Goal: Information Seeking & Learning: Learn about a topic

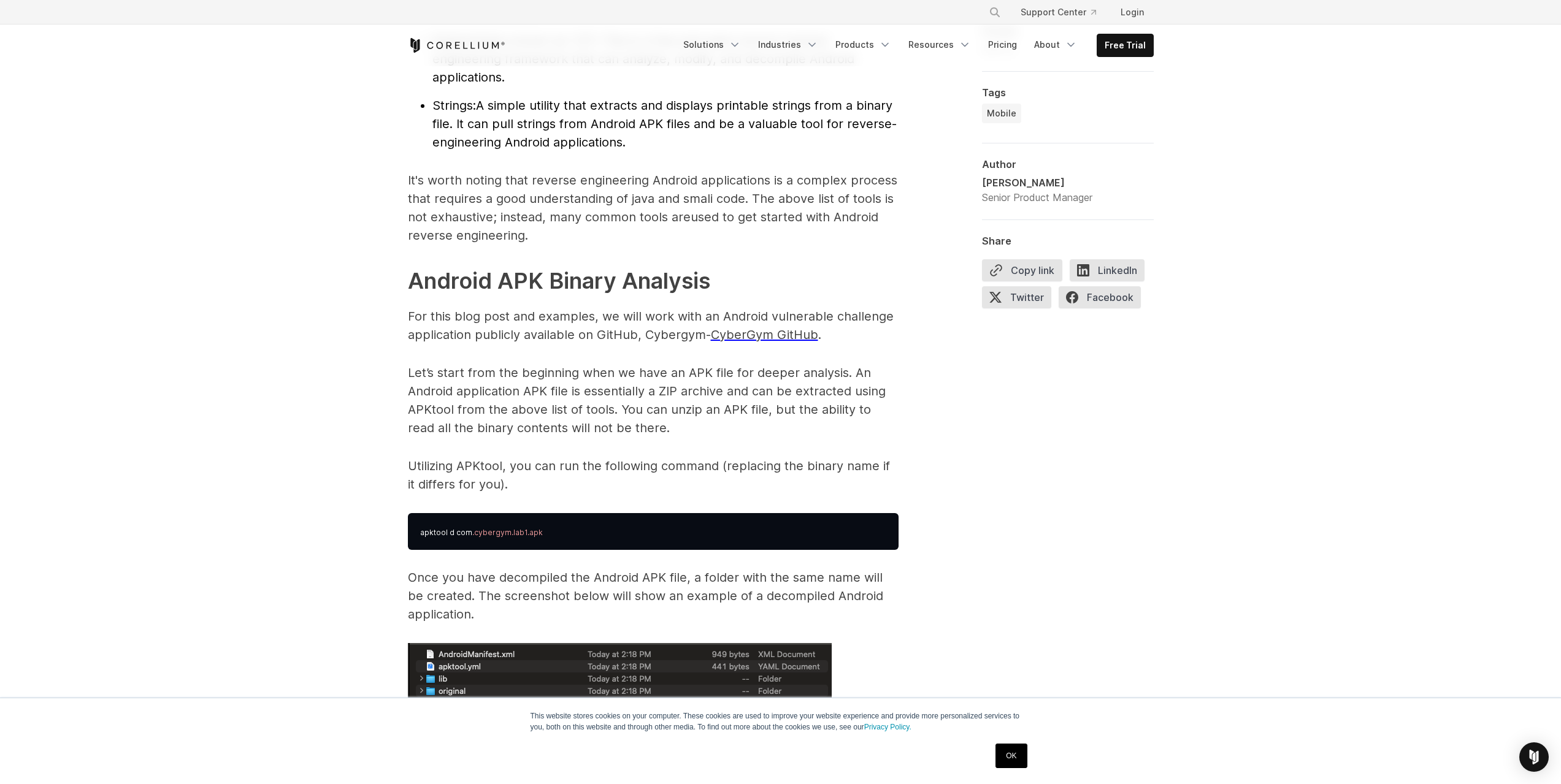
scroll to position [1839, 0]
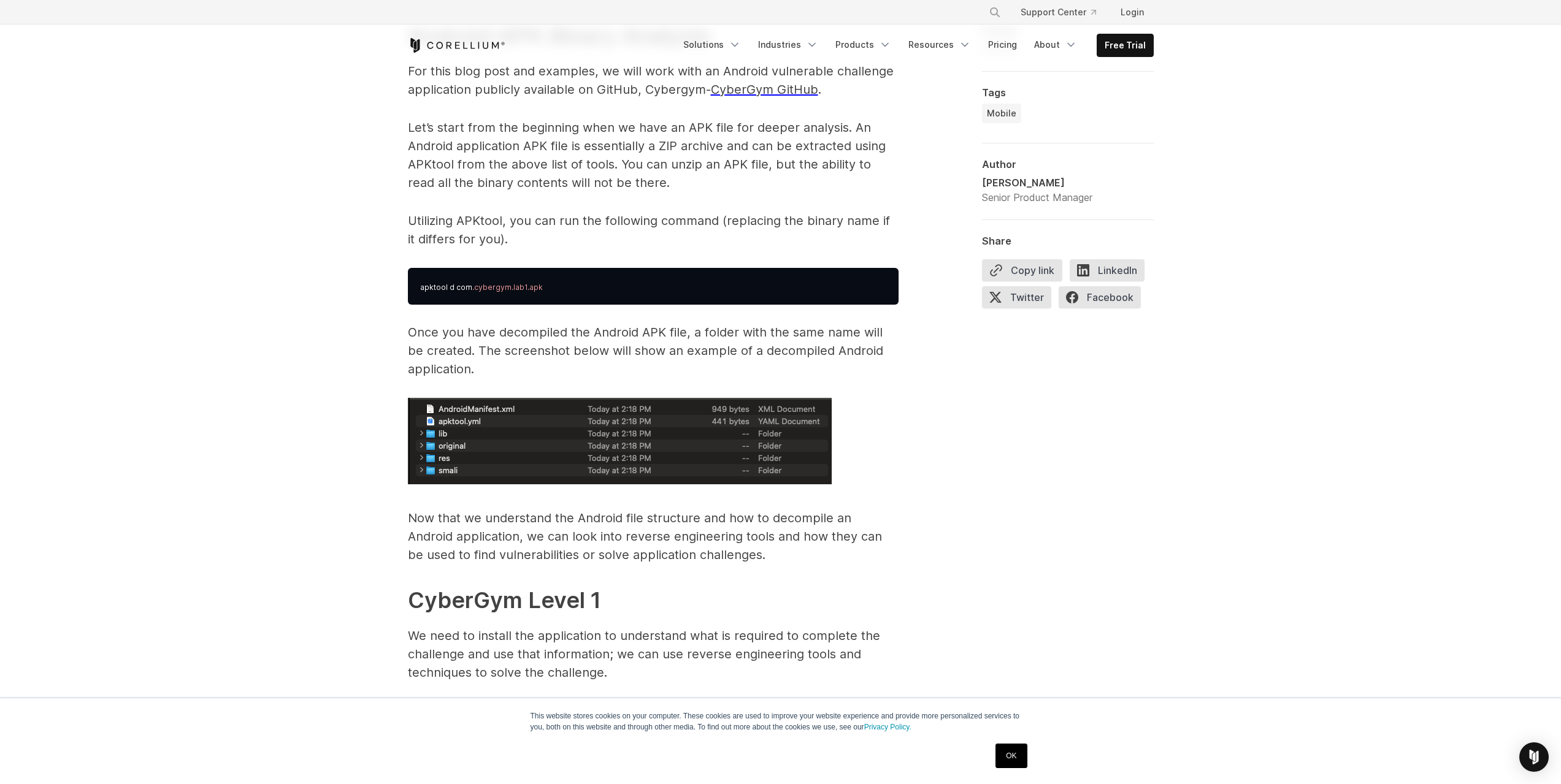
click at [529, 283] on span ".cybergym.lab1.apk" at bounding box center [507, 287] width 70 height 9
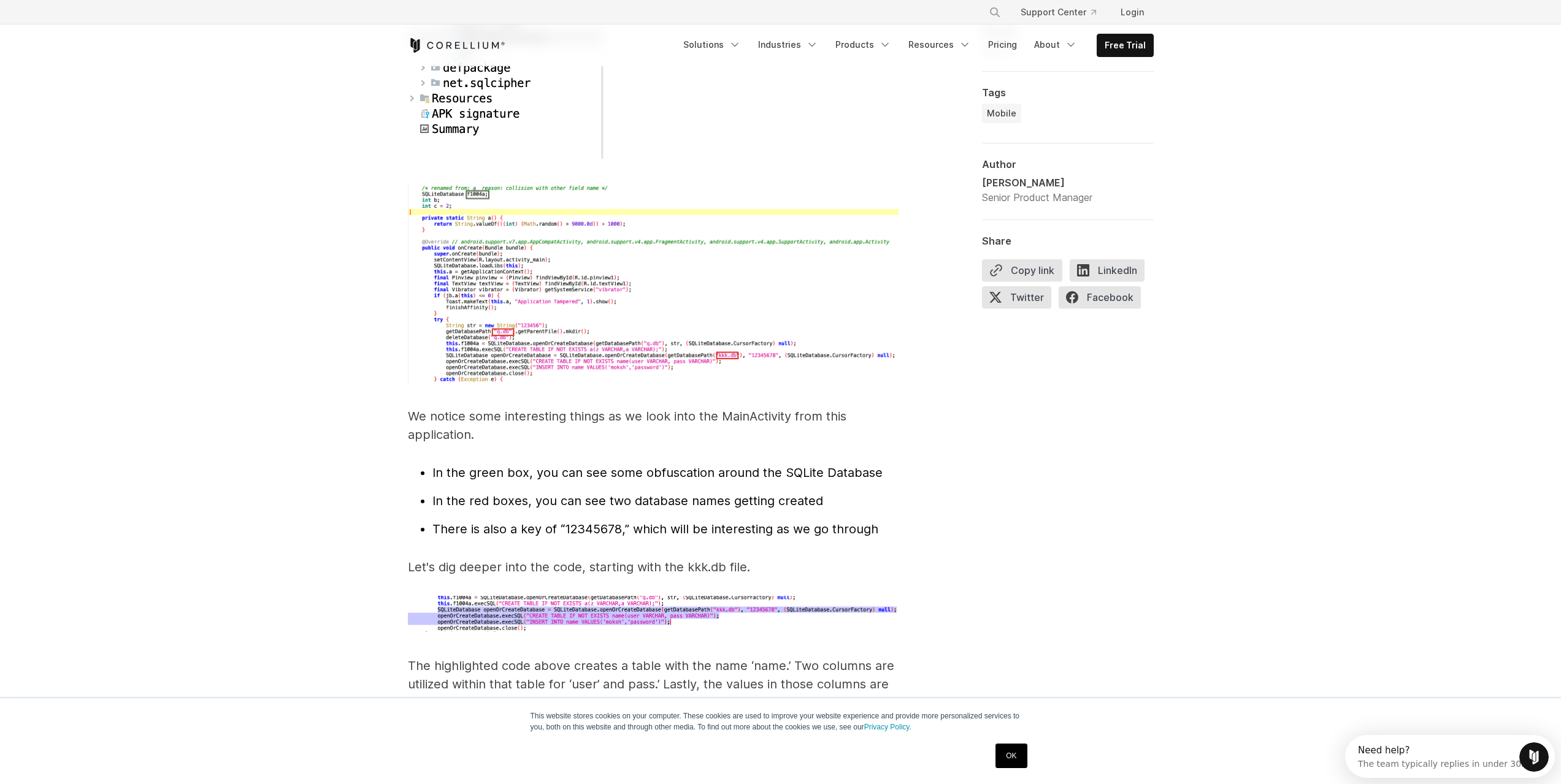
scroll to position [3616, 0]
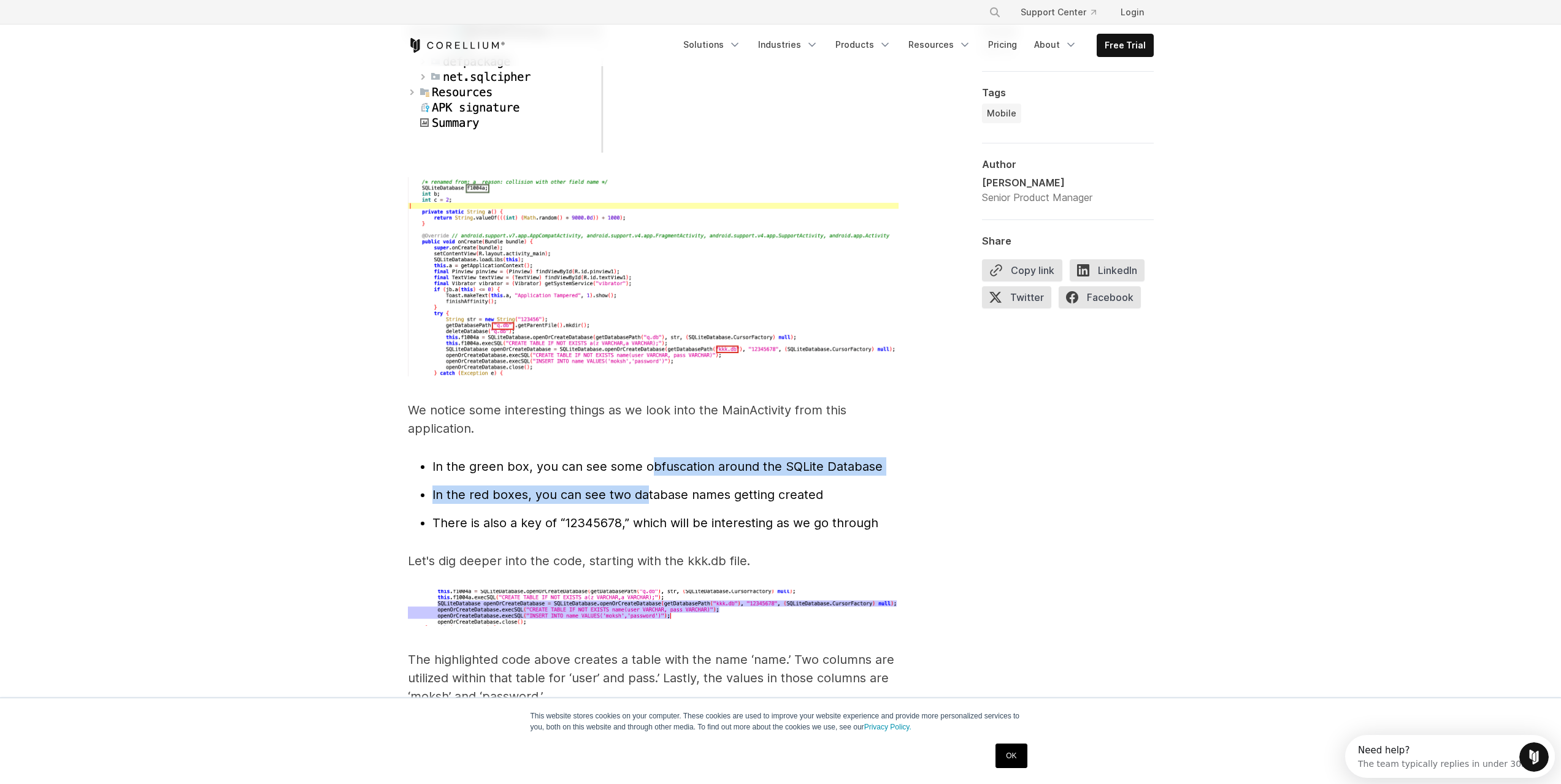
click at [642, 461] on span "Reverse Engineering Android Apps Reverse engineering an Android application typ…" at bounding box center [652, 48] width 490 height 5763
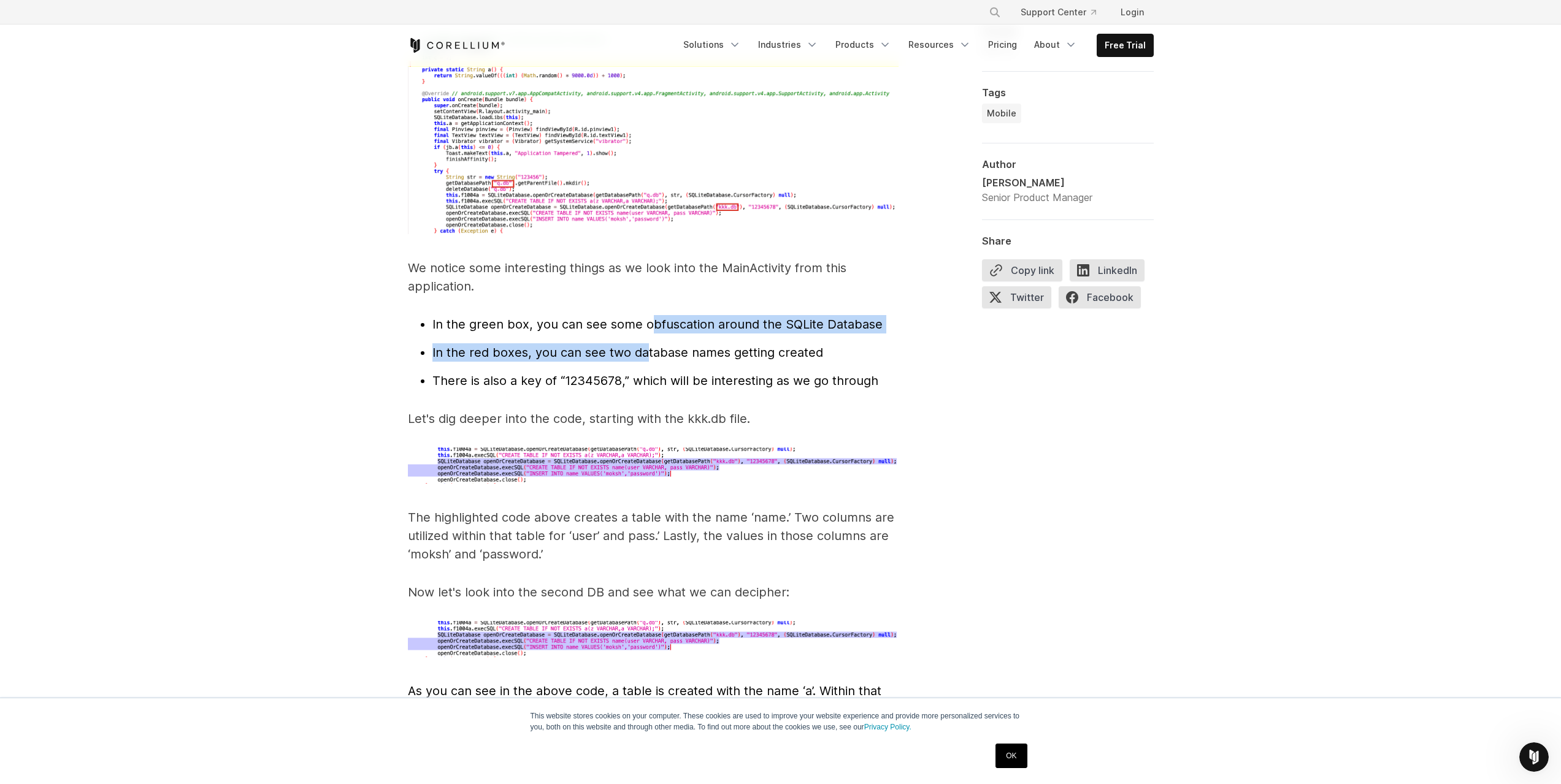
scroll to position [3739, 0]
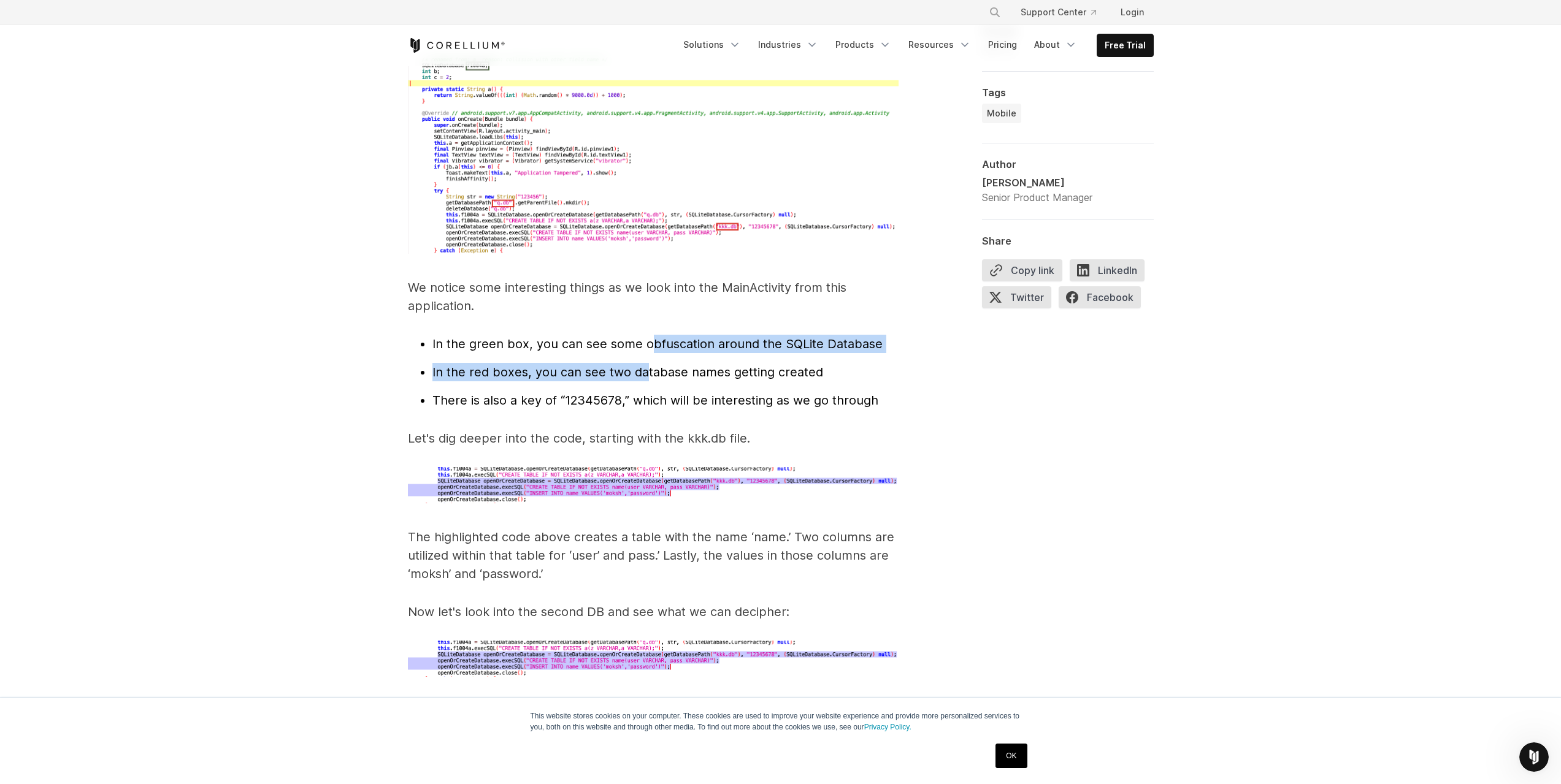
click at [603, 155] on img at bounding box center [652, 154] width 490 height 200
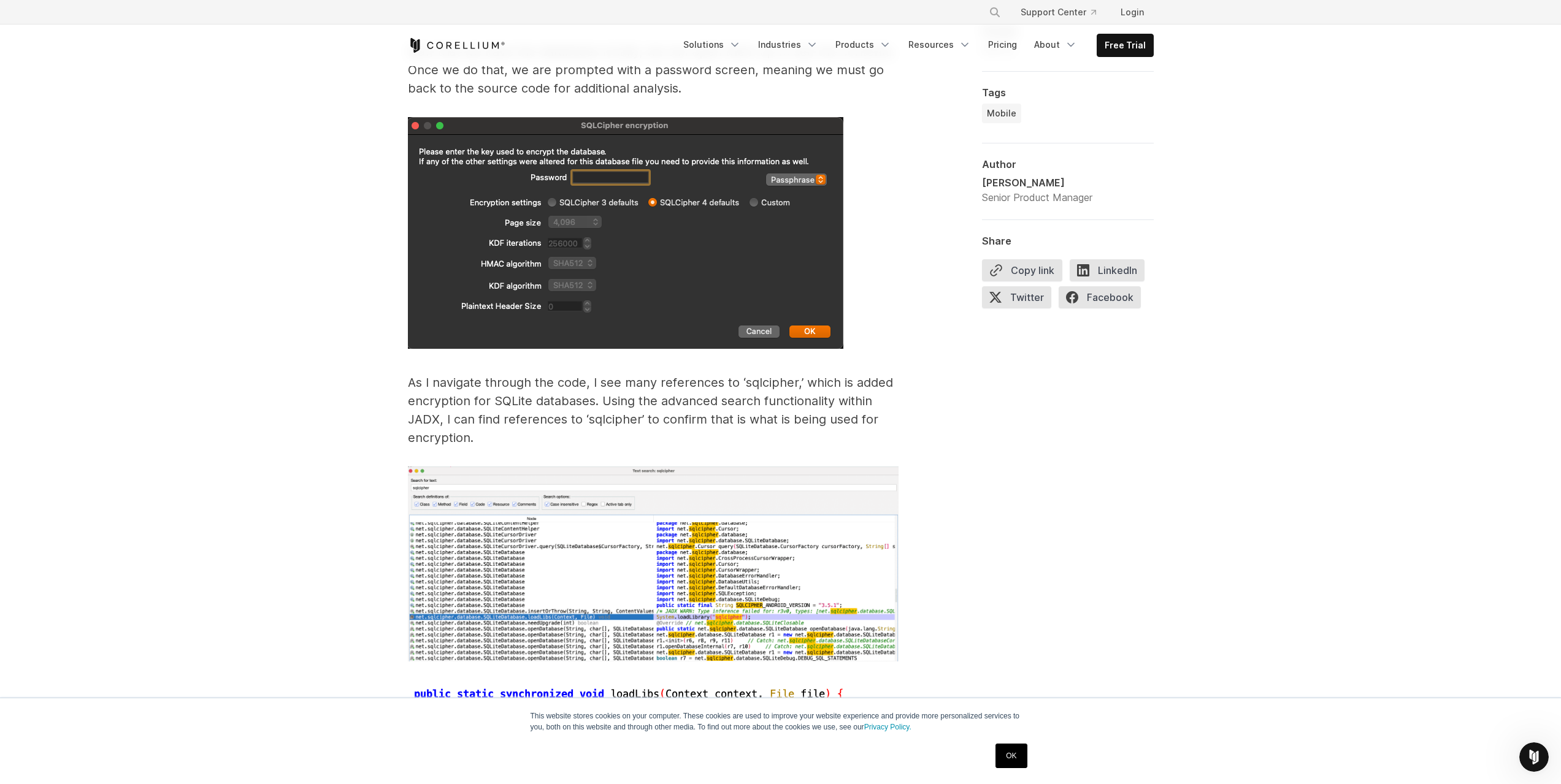
scroll to position [4903, 0]
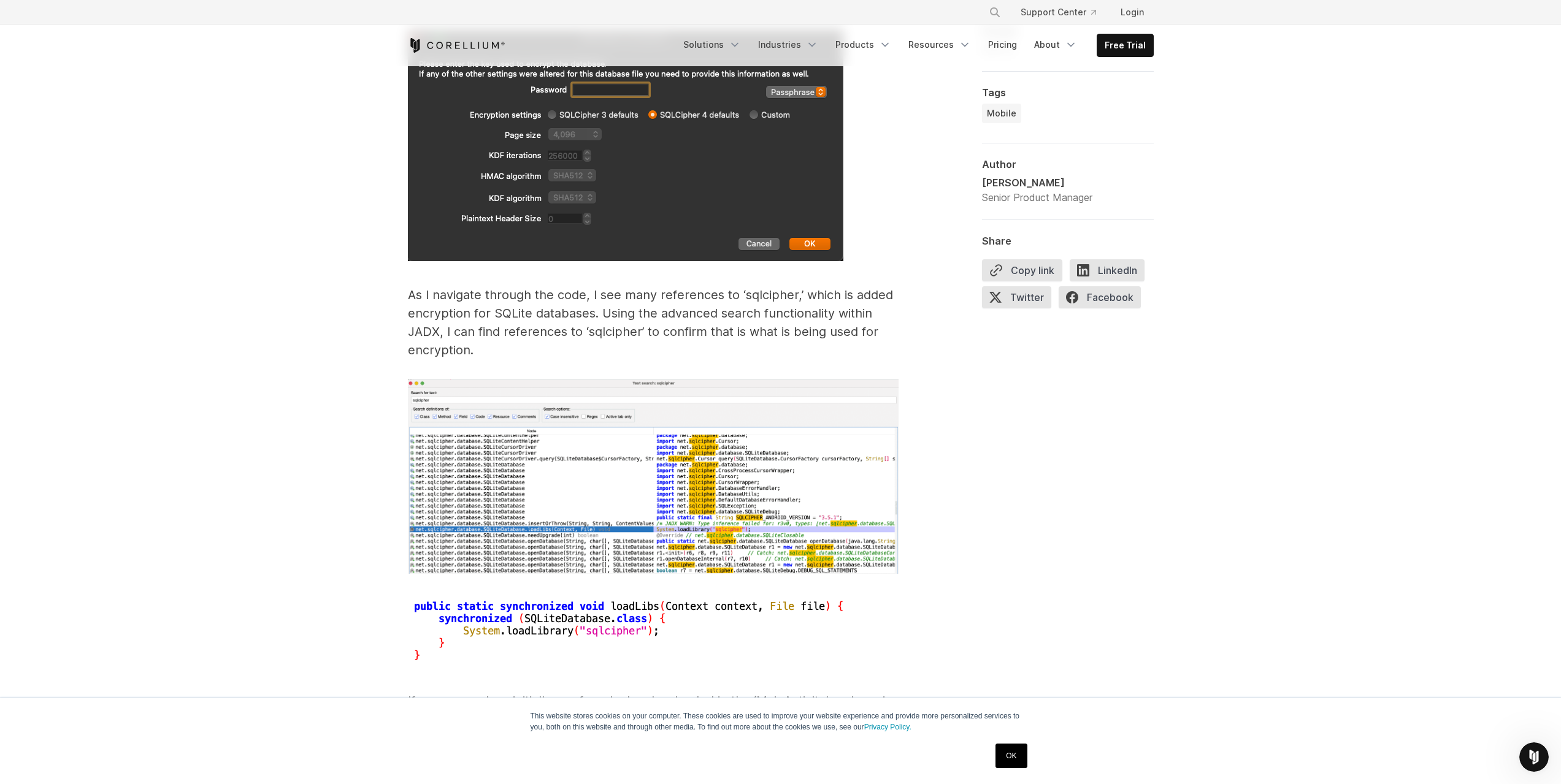
click at [704, 450] on img at bounding box center [652, 476] width 490 height 195
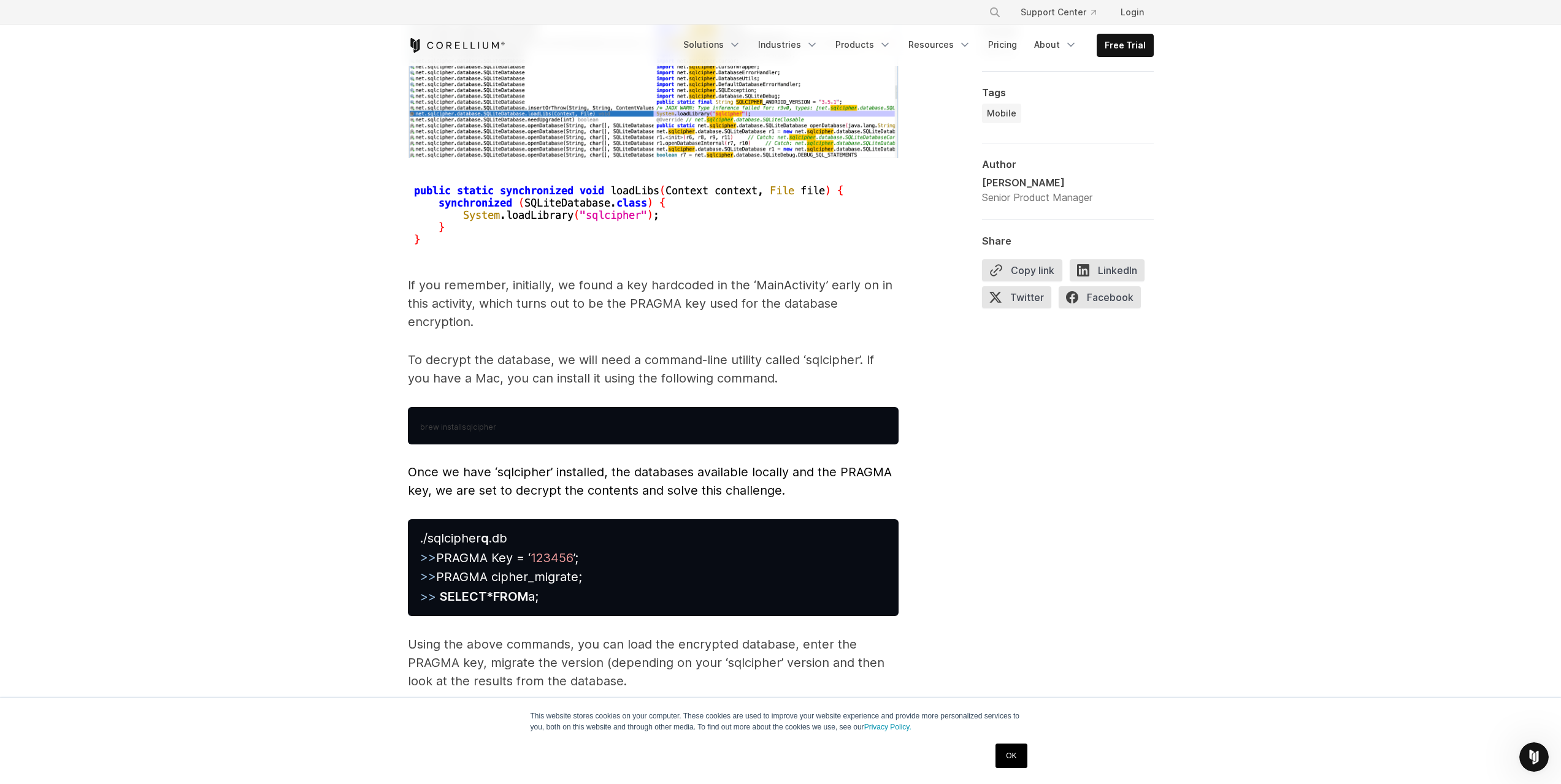
scroll to position [5332, 0]
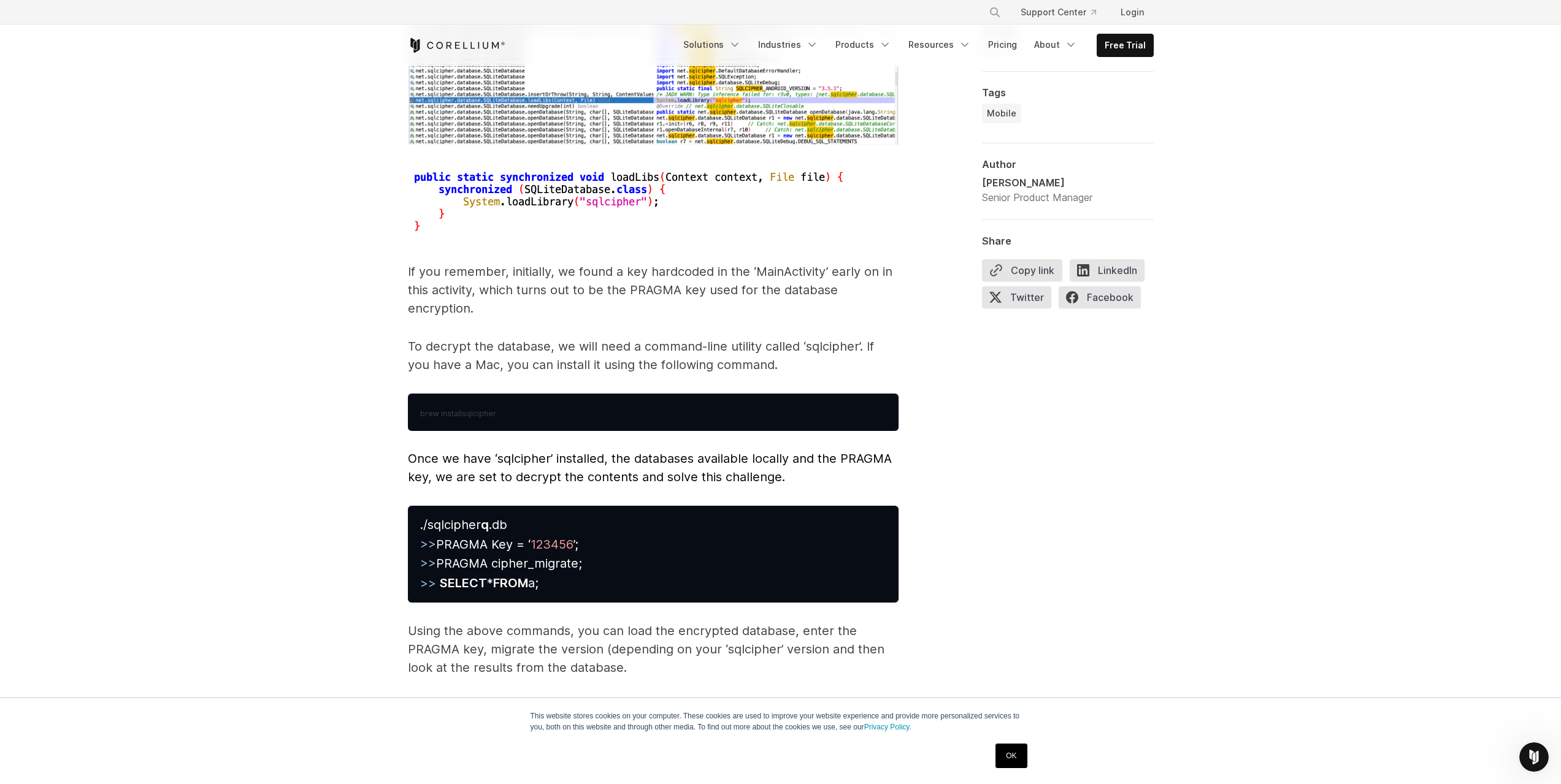
click at [556, 540] on span "./sqlcipher q .db >> PRAGMA Key = ‘ 123456 ’; >> PRAGMA cipher_migrate; >> SELE…" at bounding box center [501, 554] width 162 height 74
click at [556, 542] on span "./sqlcipher q .db >> PRAGMA Key = ‘ 123456 ’; >> PRAGMA cipher_migrate; >> SELE…" at bounding box center [501, 554] width 162 height 74
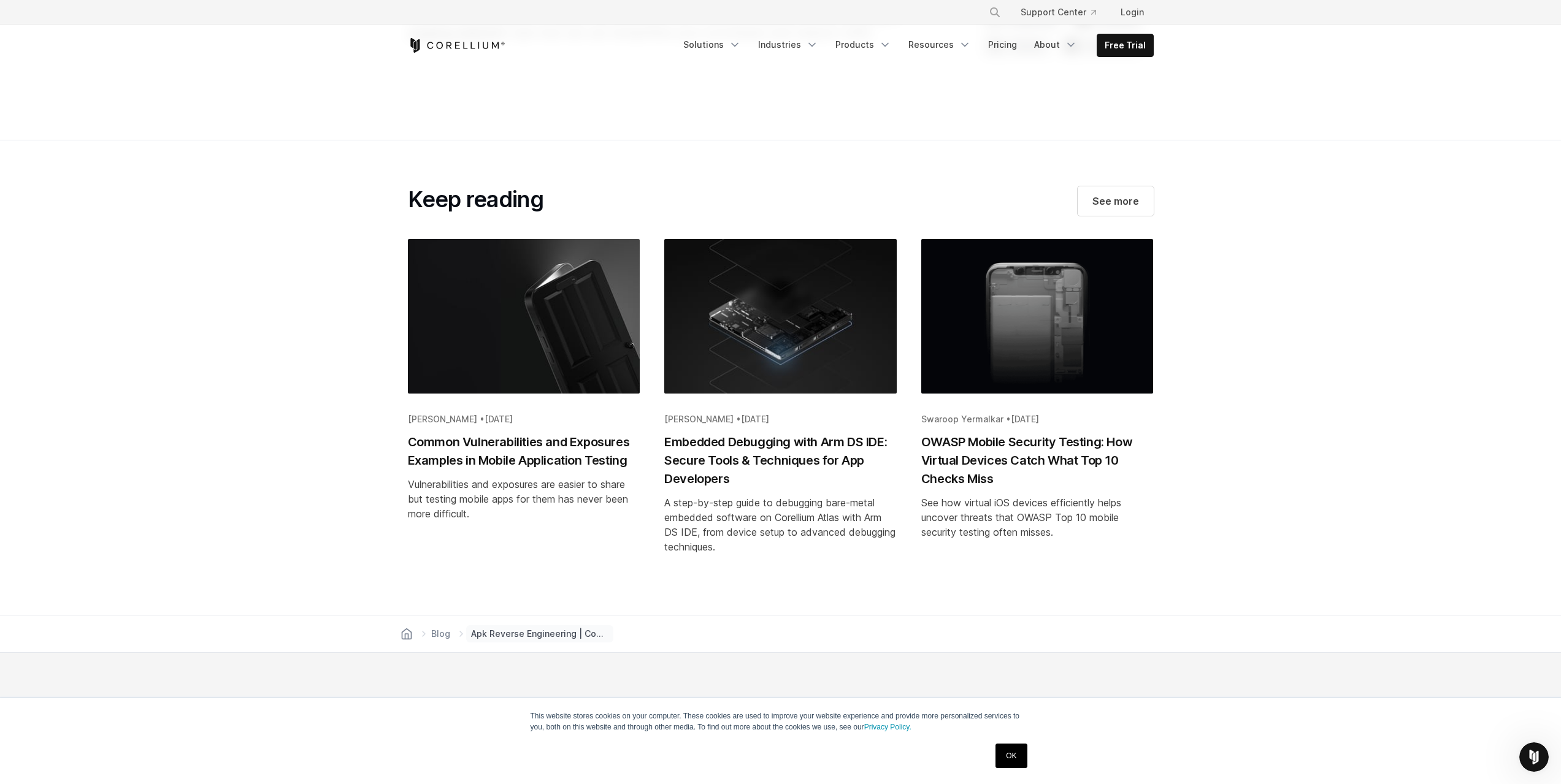
scroll to position [6803, 0]
